Goal: Contribute content

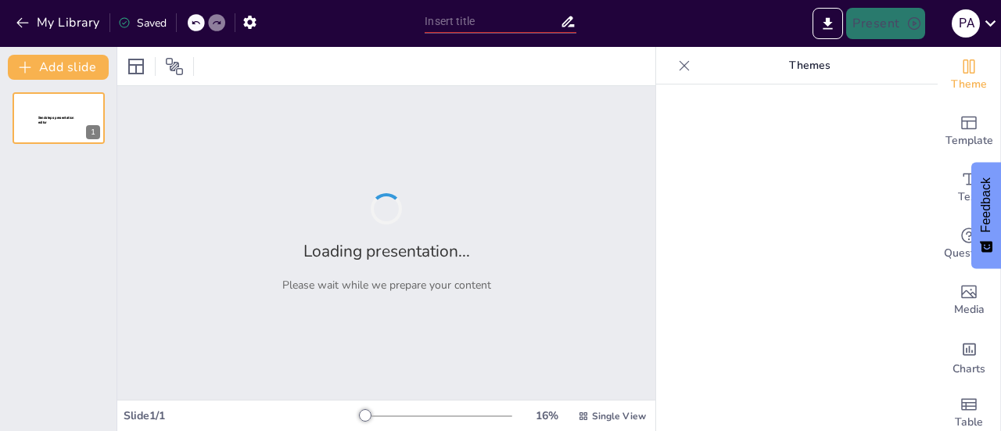
type input "New Sendsteps"
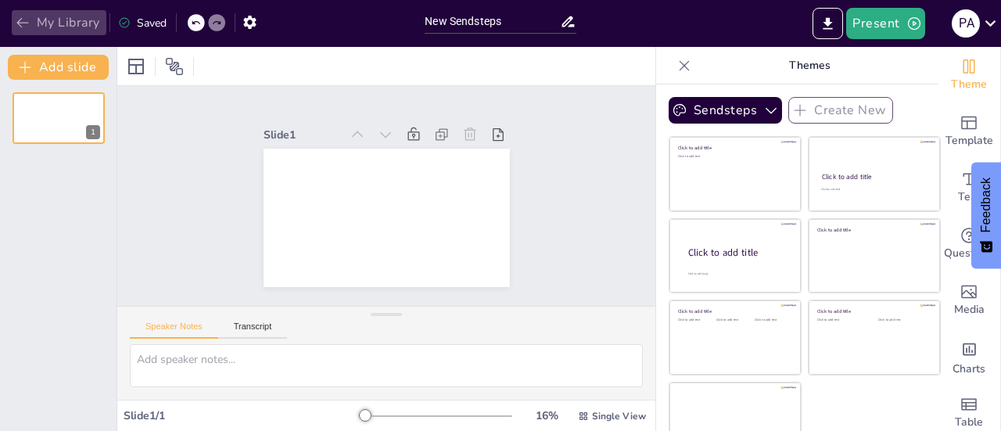
click at [26, 18] on icon "button" at bounding box center [23, 23] width 16 height 16
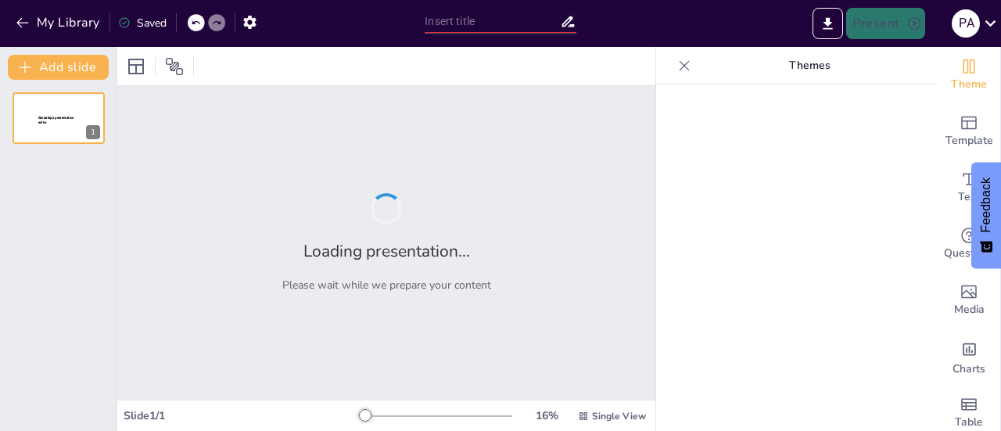
type input "strategic Placement Analysis of Financial Products"
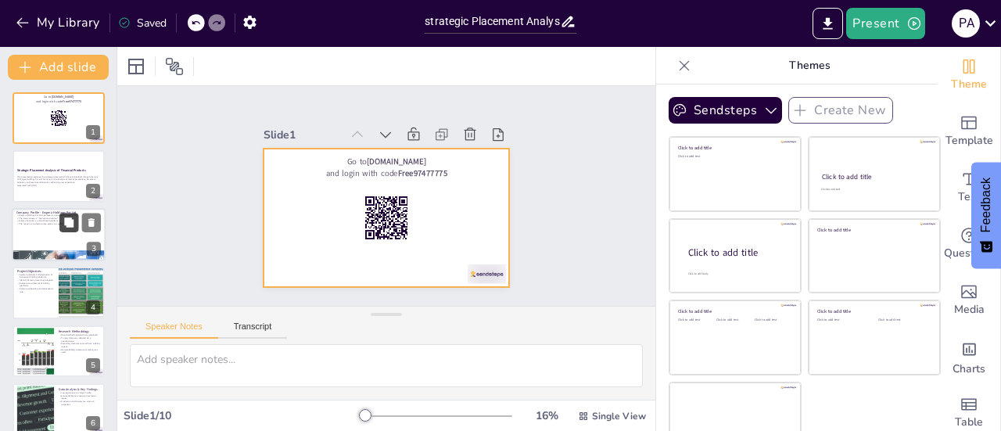
checkbox input "true"
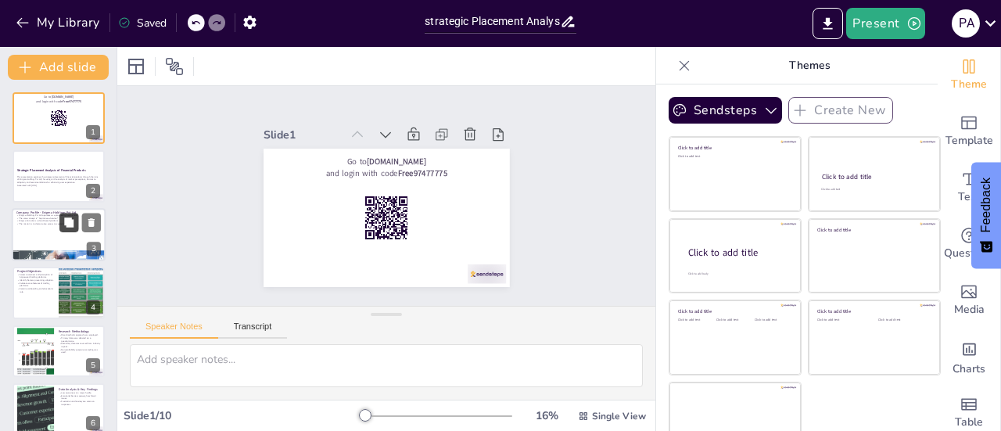
click at [64, 214] on button at bounding box center [68, 222] width 19 height 19
type textarea "Enigma Holdings Pvt Ltd is a proprietary trading firm, which means it engages i…"
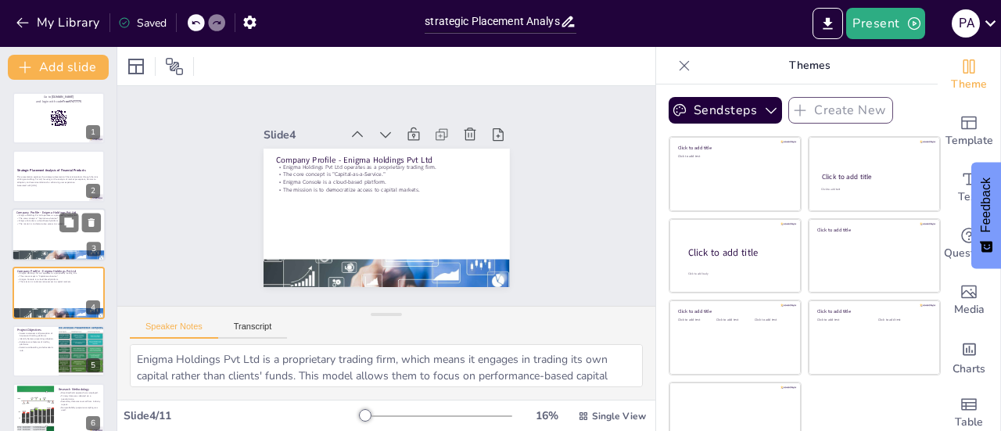
scroll to position [38, 0]
checkbox input "true"
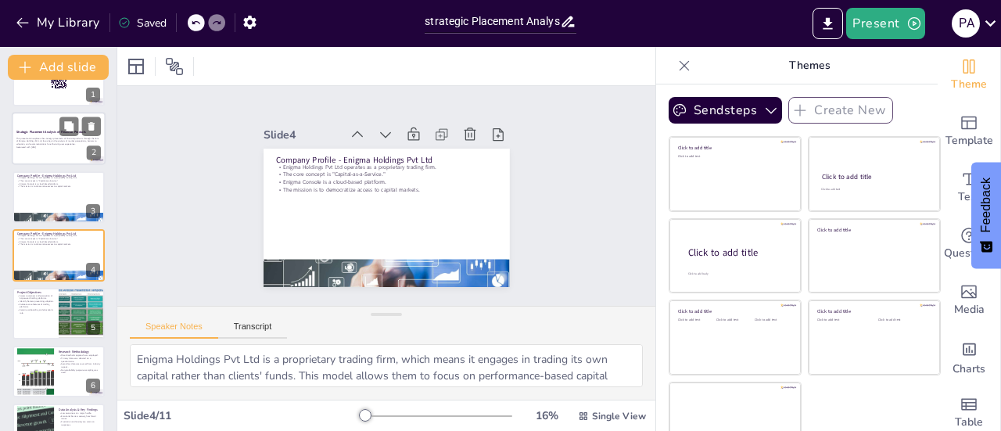
scroll to position [0, 0]
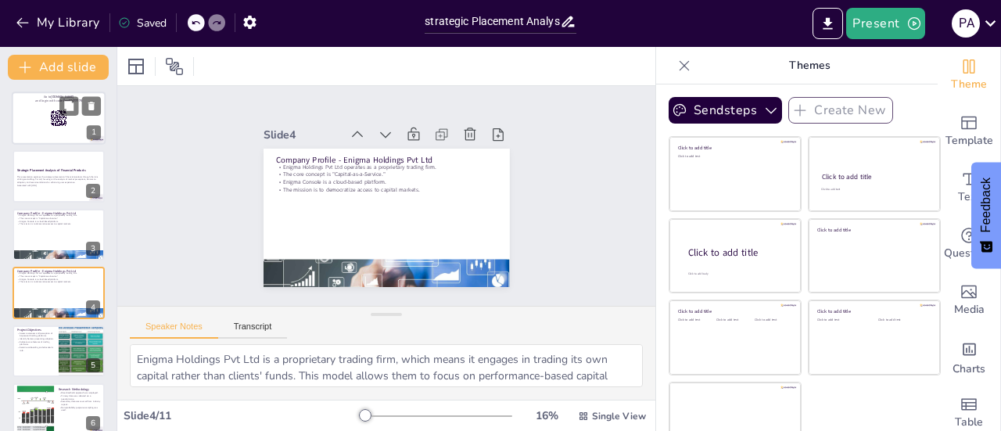
checkbox input "true"
click at [47, 133] on div at bounding box center [59, 118] width 94 height 53
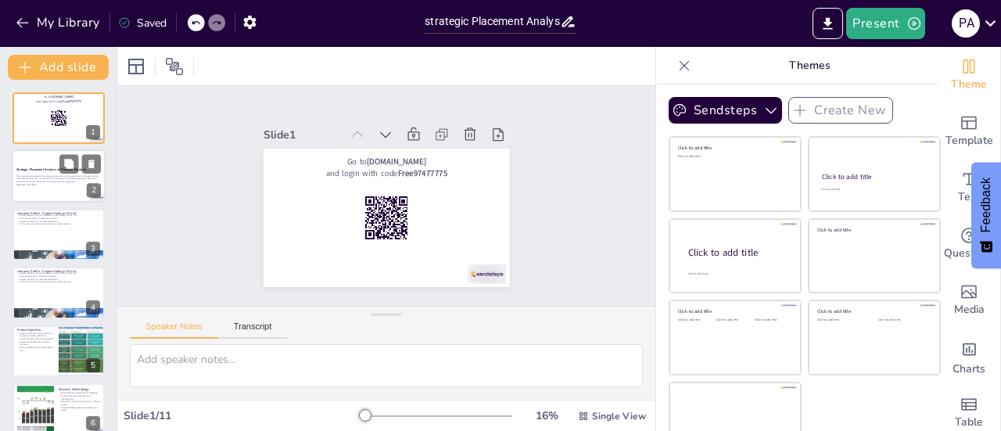
click at [47, 170] on strong "Strategic Placement Analysis of Financial Products" at bounding box center [51, 169] width 70 height 4
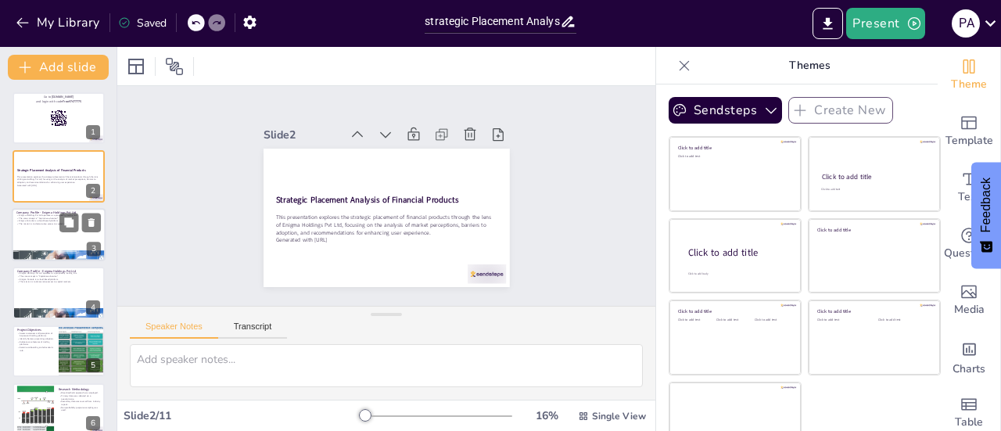
checkbox input "true"
click at [41, 225] on div at bounding box center [59, 234] width 94 height 53
type textarea "Enigma Holdings Pvt Ltd is a proprietary trading firm, which means it engages i…"
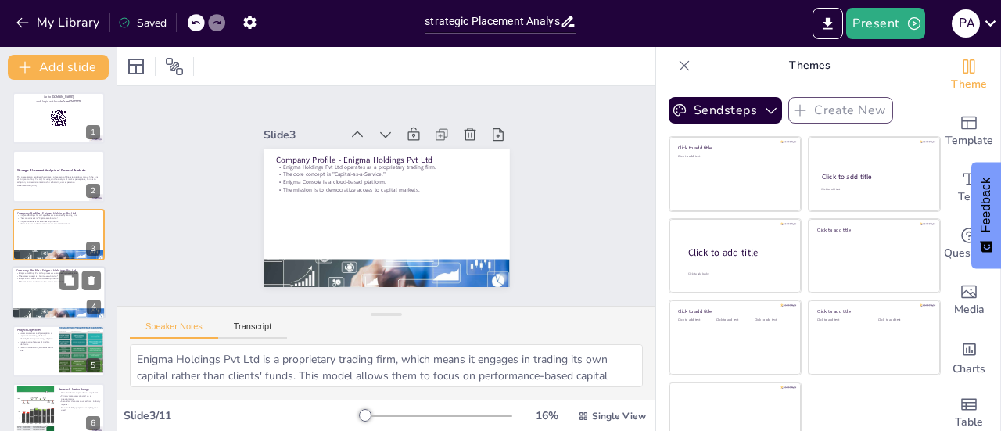
click at [48, 292] on div at bounding box center [59, 292] width 94 height 53
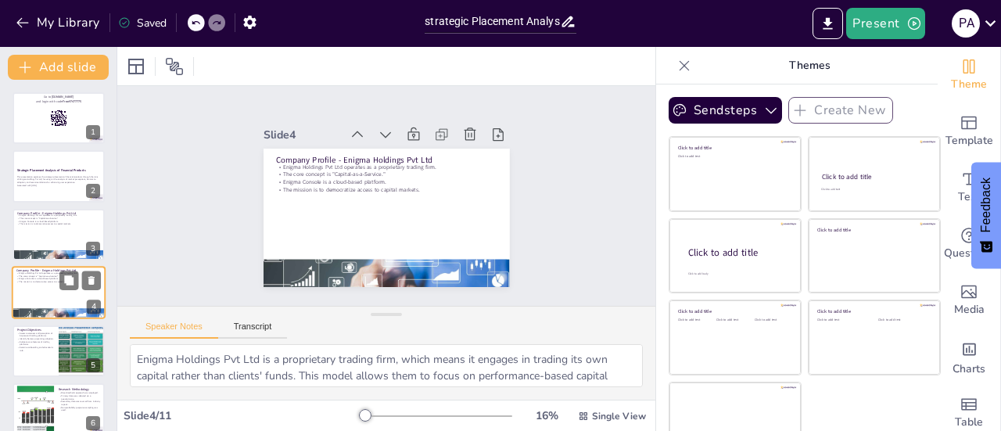
scroll to position [38, 0]
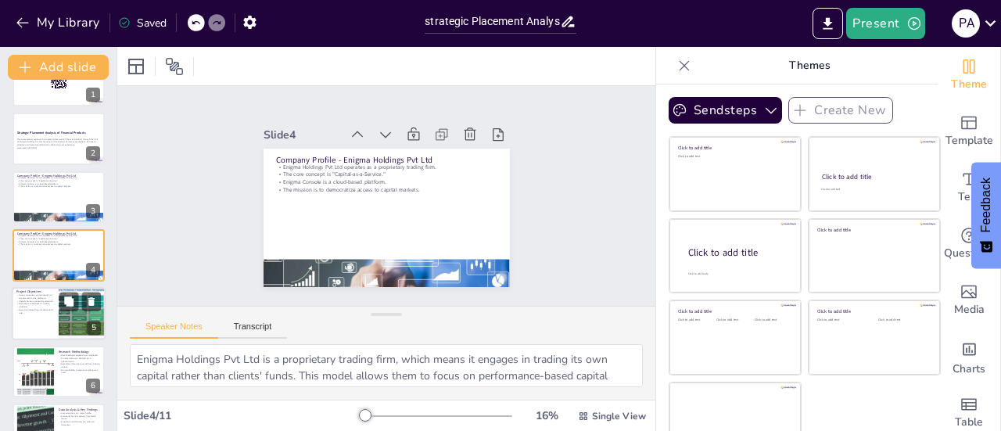
checkbox input "true"
click at [37, 315] on div at bounding box center [59, 313] width 94 height 53
type textarea "Understanding the awareness levels among traders is crucial as it directly impa…"
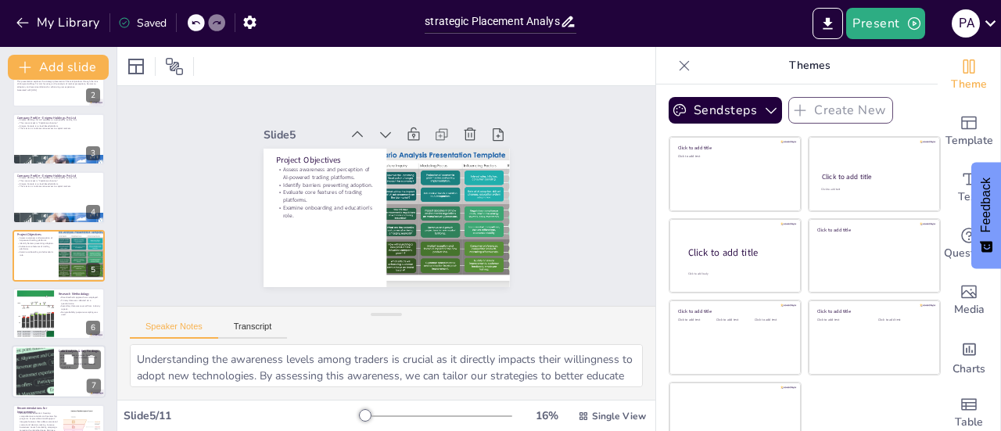
checkbox input "true"
click at [34, 368] on div at bounding box center [35, 372] width 102 height 48
type textarea "The finding that only 34% of respondents had used an AI-based trading platform …"
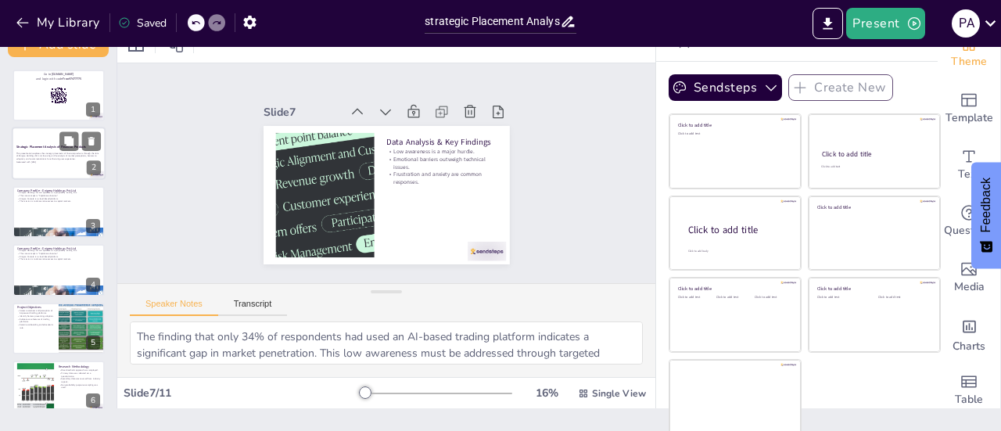
scroll to position [0, 0]
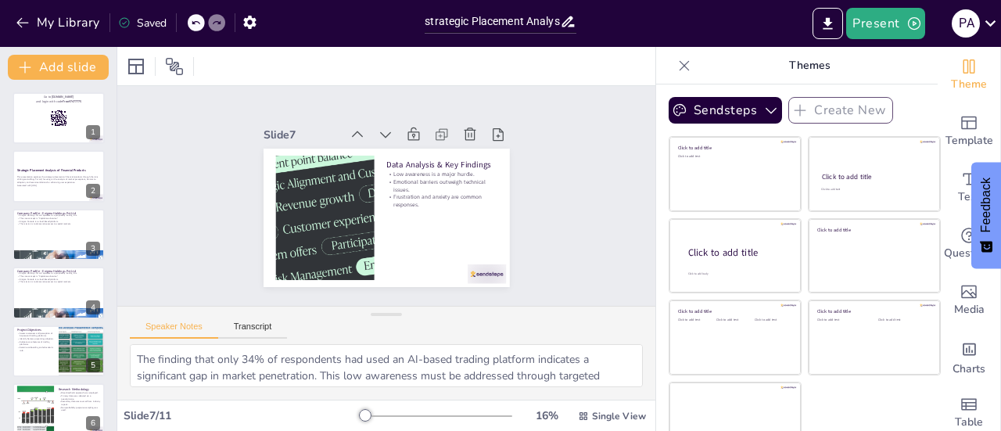
checkbox input "true"
